Goal: Information Seeking & Learning: Learn about a topic

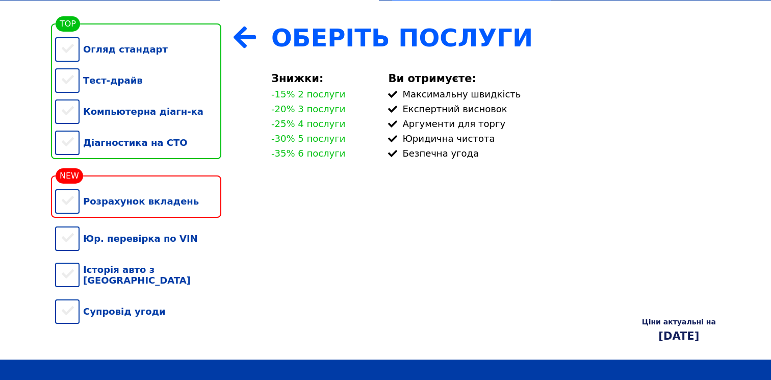
scroll to position [236, 0]
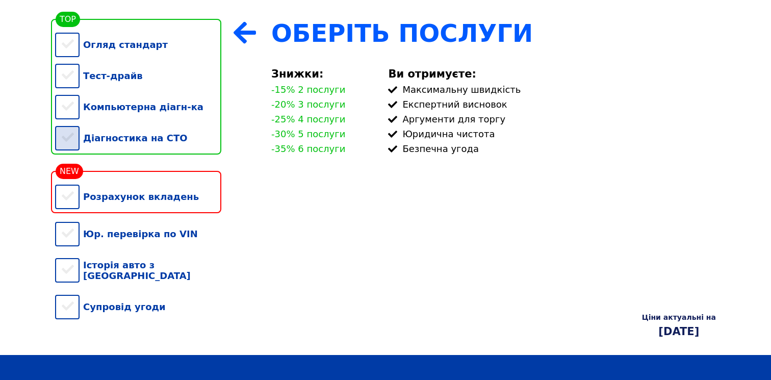
click at [161, 140] on div "Діагностика на СТО" at bounding box center [138, 137] width 166 height 31
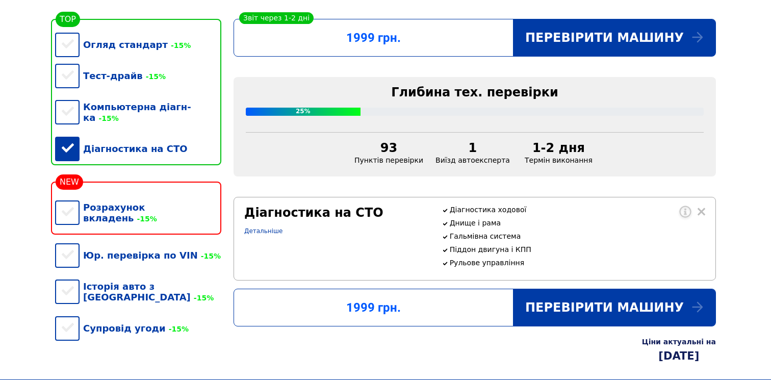
click at [131, 143] on div "Діагностика на СТО" at bounding box center [138, 148] width 166 height 31
click at [129, 49] on div "Огляд стандарт -15%" at bounding box center [138, 44] width 166 height 31
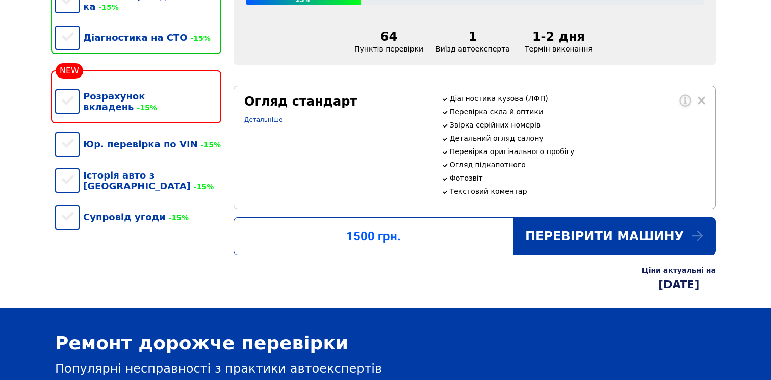
scroll to position [238, 0]
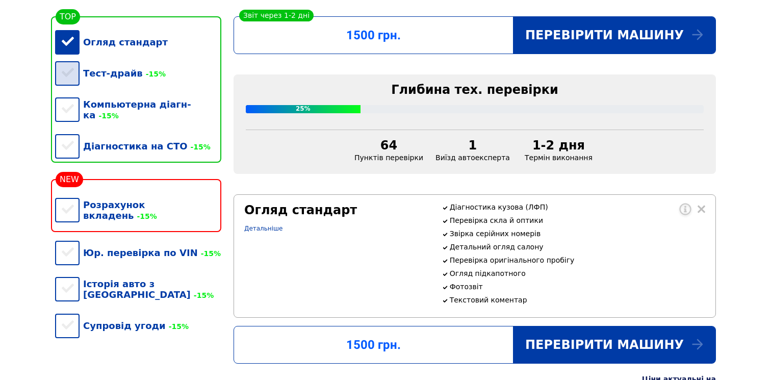
click at [109, 70] on div "Тест-драйв -15%" at bounding box center [138, 73] width 166 height 31
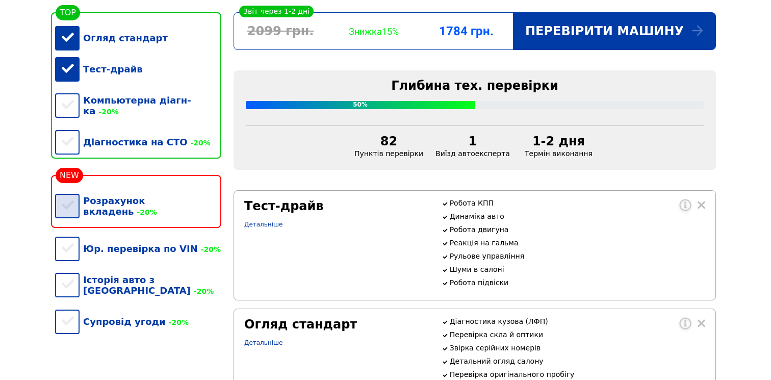
scroll to position [245, 0]
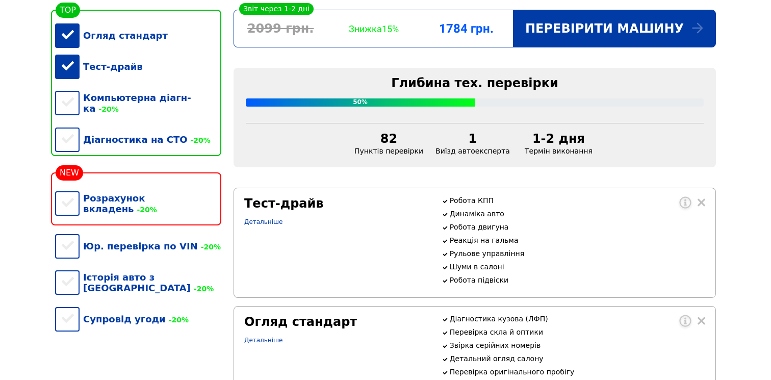
click at [108, 72] on div "Тест-драйв" at bounding box center [138, 66] width 166 height 31
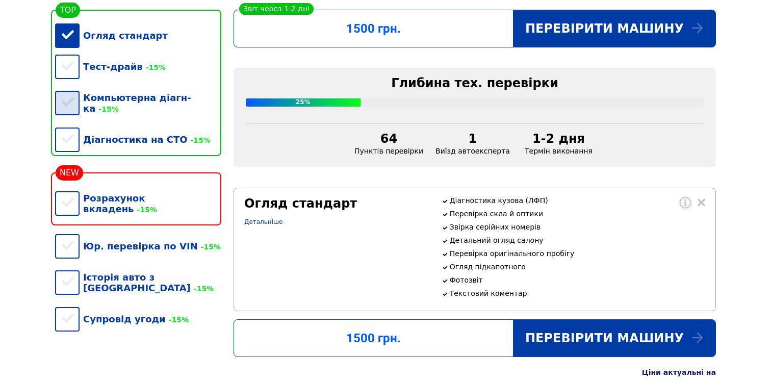
click at [118, 105] on div "Компьютерна діагн-ка -15%" at bounding box center [138, 103] width 166 height 42
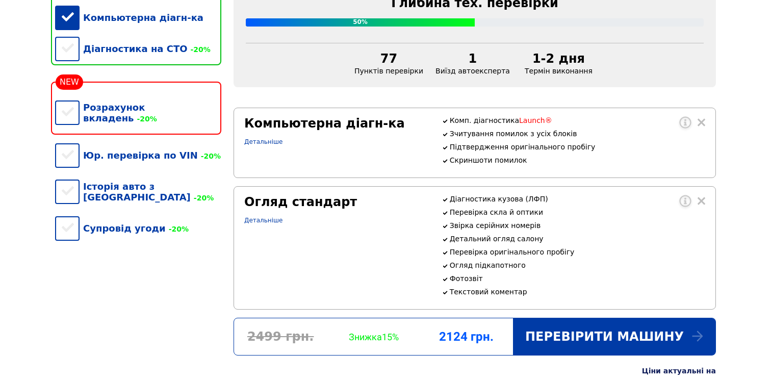
scroll to position [330, 0]
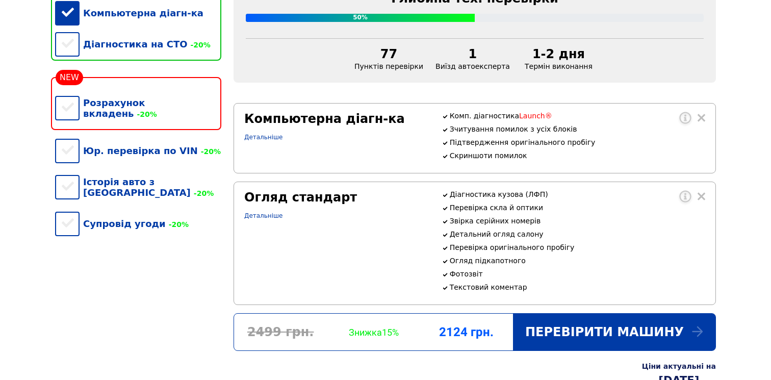
click at [142, 16] on div "Компьютерна діагн-ка" at bounding box center [138, 12] width 166 height 31
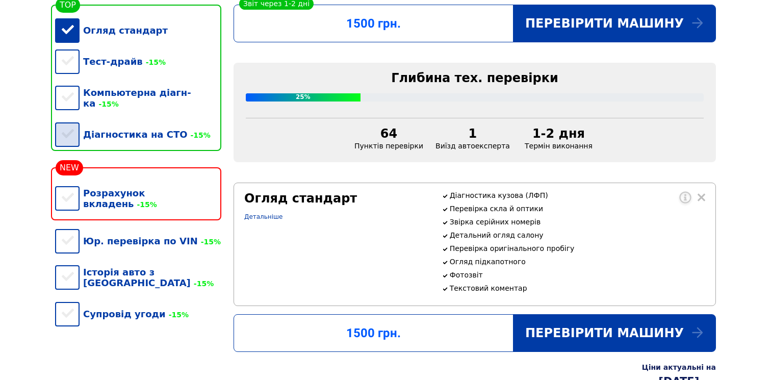
click at [123, 127] on div "Діагностика на СТО -15%" at bounding box center [138, 134] width 166 height 31
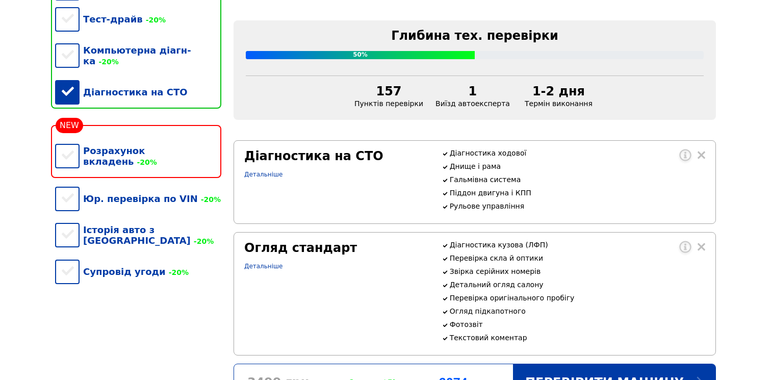
scroll to position [305, 0]
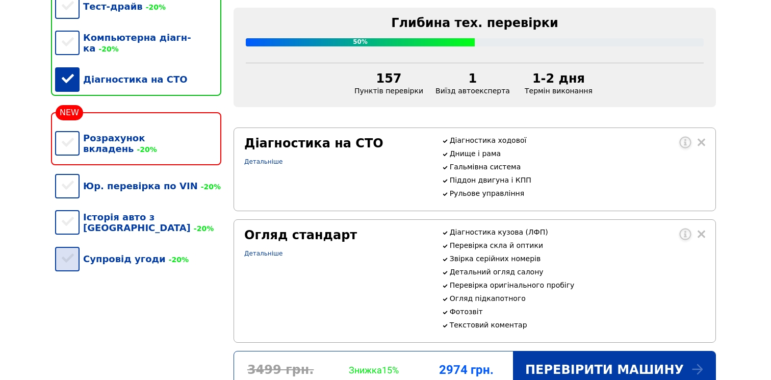
click at [95, 243] on div "Супровід угоди -20%" at bounding box center [138, 258] width 166 height 31
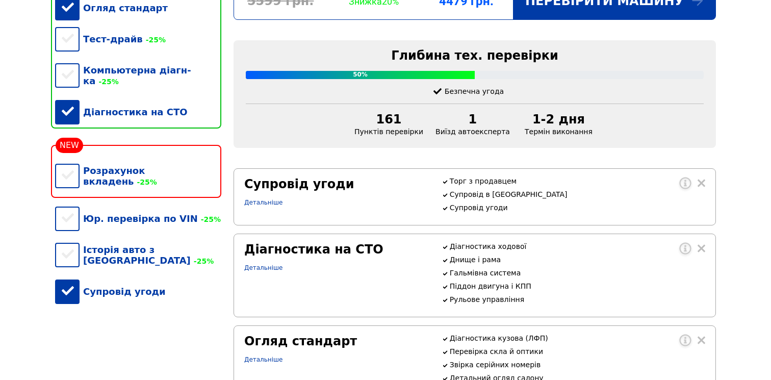
scroll to position [276, 0]
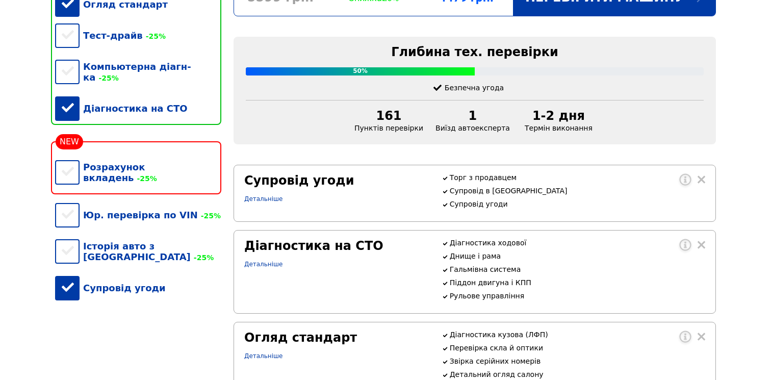
click at [173, 272] on div "Супровід угоди" at bounding box center [138, 287] width 166 height 31
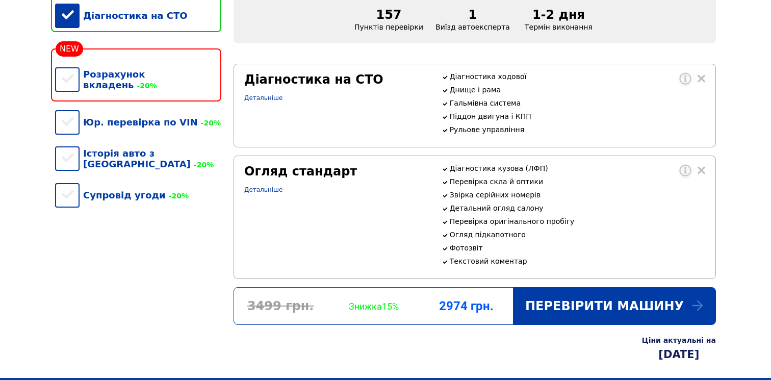
scroll to position [368, 0]
